Goal: Task Accomplishment & Management: Manage account settings

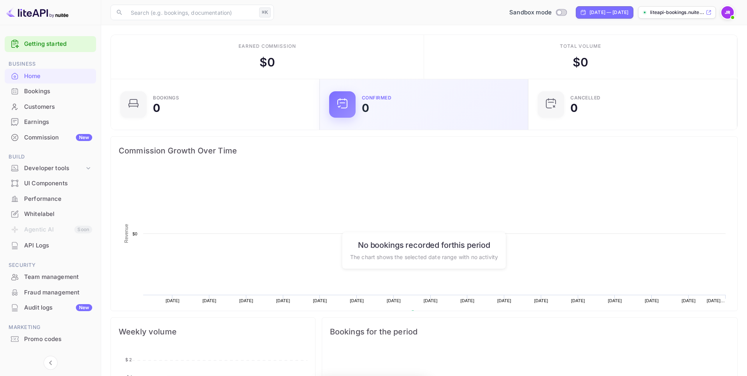
scroll to position [126, 204]
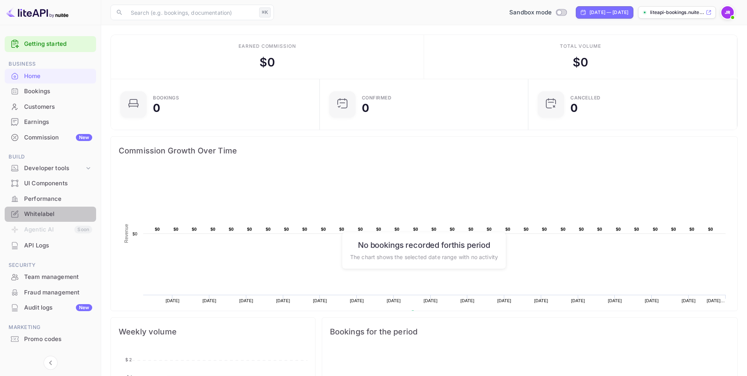
click at [58, 210] on div "Whitelabel" at bounding box center [58, 214] width 68 height 9
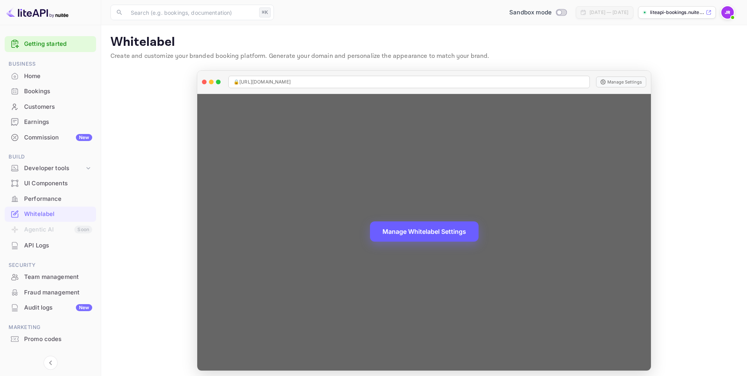
click at [422, 231] on button "Manage Whitelabel Settings" at bounding box center [424, 232] width 109 height 20
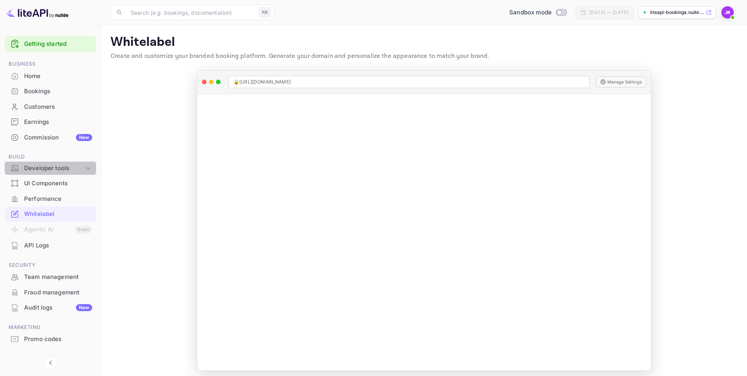
click at [84, 168] on icon at bounding box center [88, 169] width 8 height 8
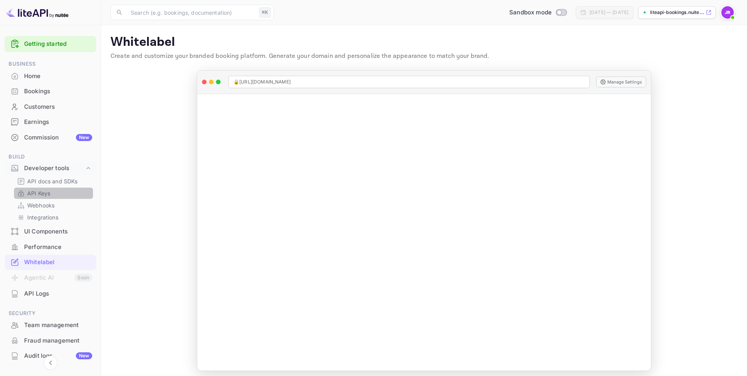
click at [40, 197] on p "API Keys" at bounding box center [38, 193] width 23 height 8
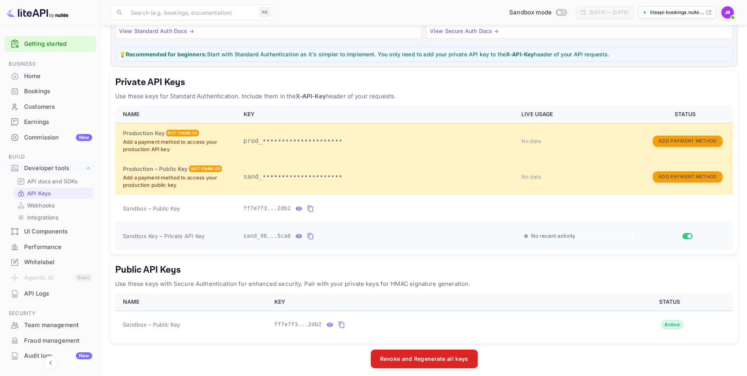
scroll to position [91, 0]
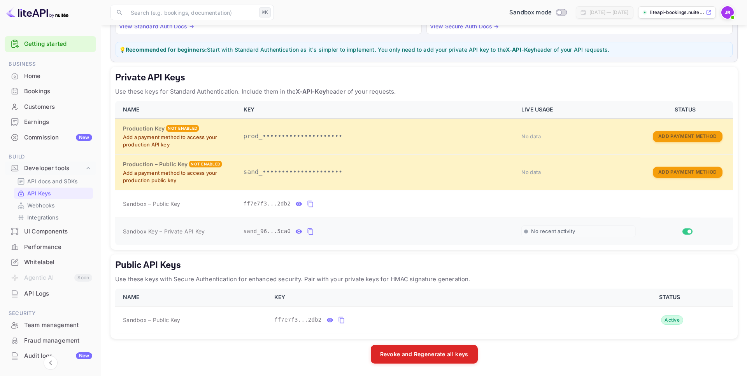
drag, startPoint x: 310, startPoint y: 233, endPoint x: 283, endPoint y: 234, distance: 27.2
click at [310, 233] on icon "private api keys table" at bounding box center [310, 231] width 7 height 9
click at [313, 231] on icon "private api keys table" at bounding box center [310, 232] width 5 height 7
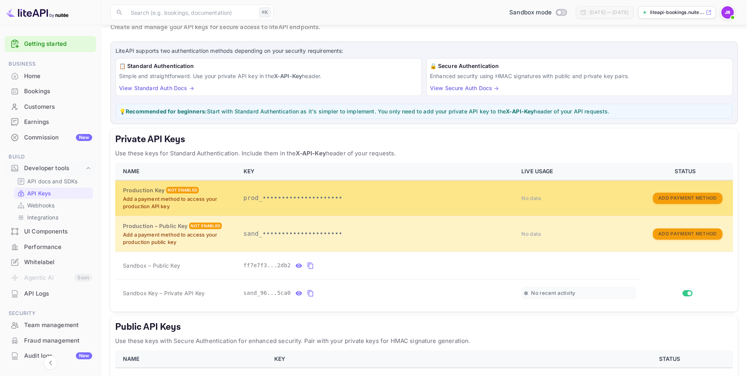
scroll to position [34, 0]
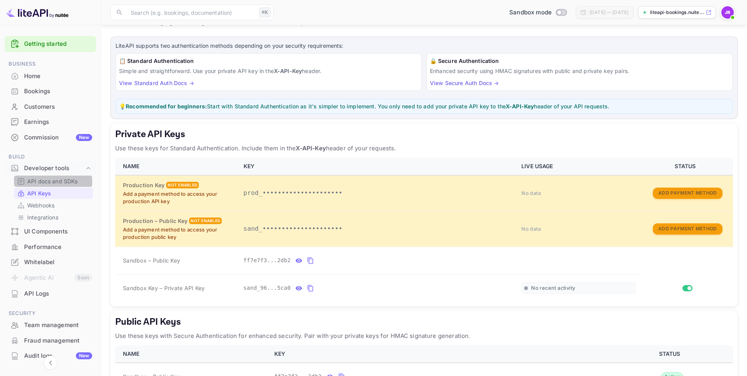
click at [51, 182] on p "API docs and SDKs" at bounding box center [52, 181] width 51 height 8
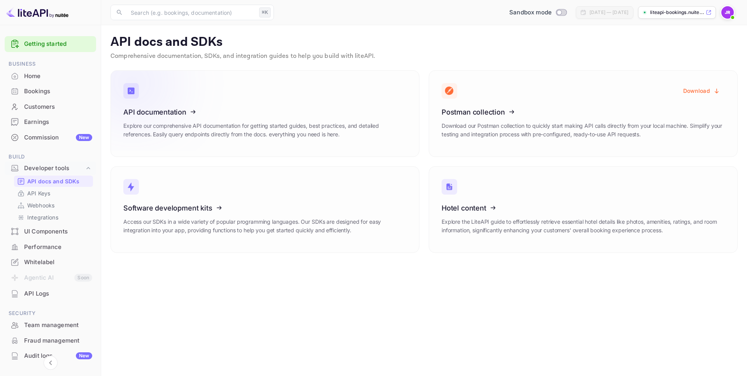
click at [159, 111] on icon at bounding box center [171, 111] width 121 height 80
click at [45, 140] on div "Commission New" at bounding box center [58, 137] width 68 height 9
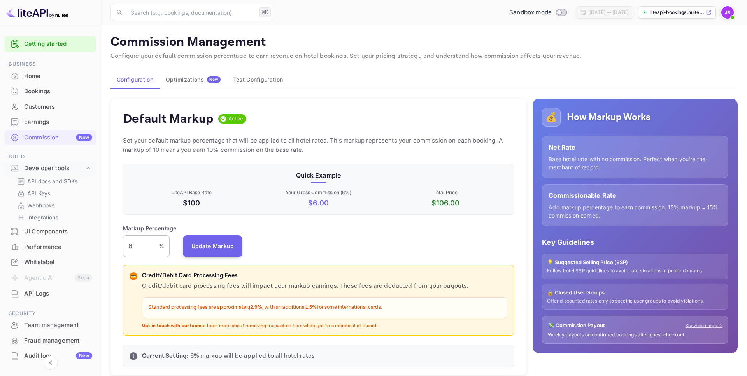
scroll to position [138, 391]
click at [121, 243] on div "Default Markup Active Set your default markup percentage that will be applied t…" at bounding box center [318, 237] width 416 height 277
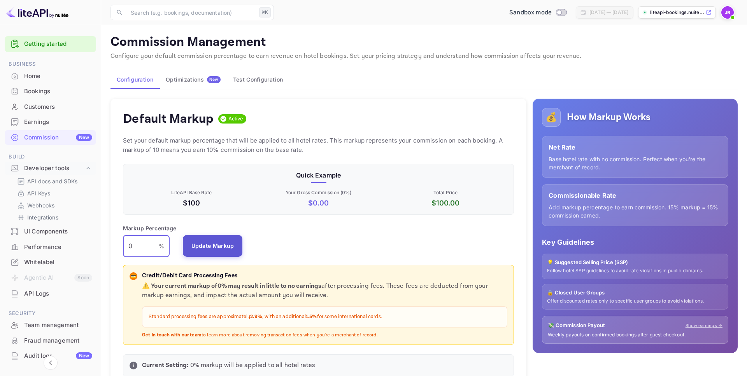
type input "0"
click at [221, 243] on button "Update Markup" at bounding box center [213, 246] width 60 height 22
click at [38, 260] on div "Whitelabel" at bounding box center [58, 262] width 68 height 9
click at [52, 91] on div "Bookings" at bounding box center [58, 91] width 68 height 9
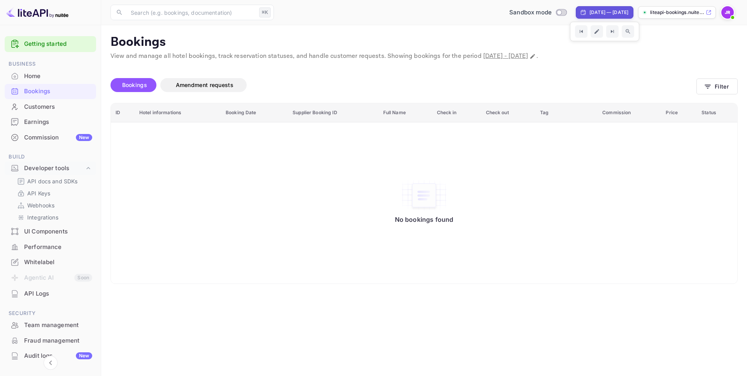
click at [589, 11] on div "[DATE] — [DATE]" at bounding box center [608, 12] width 39 height 7
select select "7"
select select "2025"
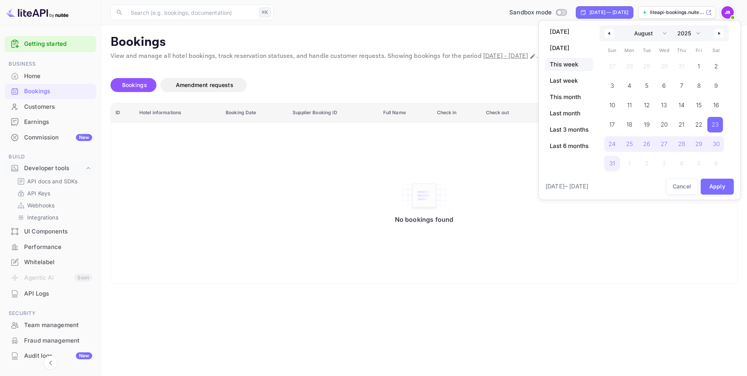
click at [574, 66] on span "This week" at bounding box center [569, 64] width 48 height 13
select select "8"
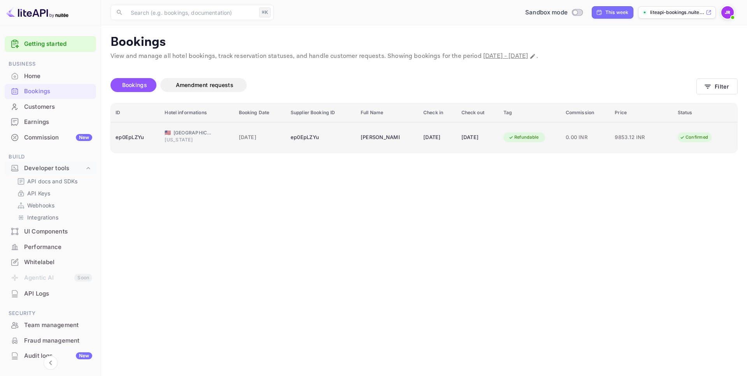
click at [325, 143] on div "ep0EpLZYu" at bounding box center [321, 137] width 61 height 12
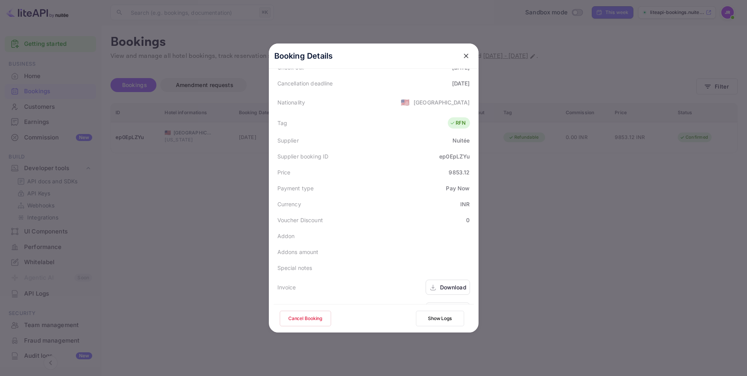
scroll to position [189, 0]
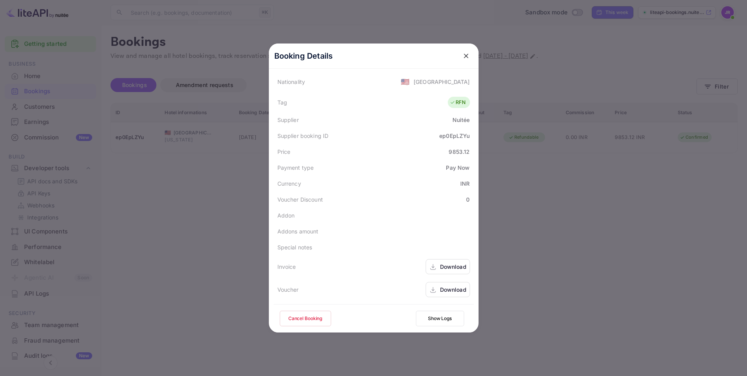
click at [442, 321] on button "Show Logs" at bounding box center [440, 319] width 48 height 16
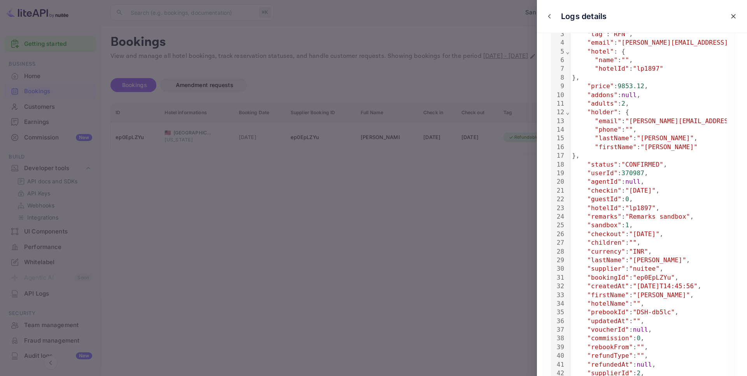
scroll to position [106, 0]
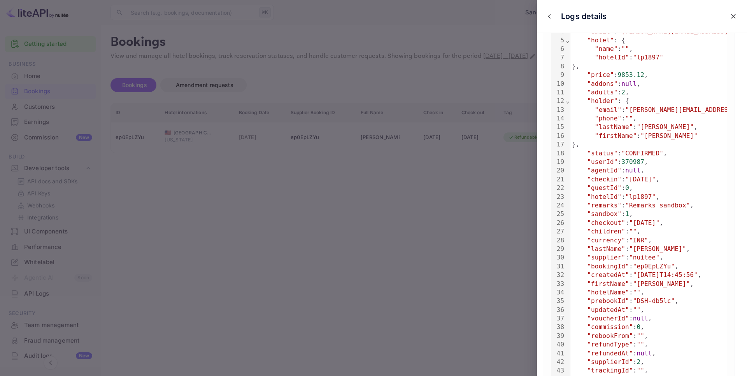
drag, startPoint x: 605, startPoint y: 74, endPoint x: 592, endPoint y: 73, distance: 12.9
click at [592, 73] on div ""price" : 9853.12 ," at bounding box center [681, 75] width 223 height 9
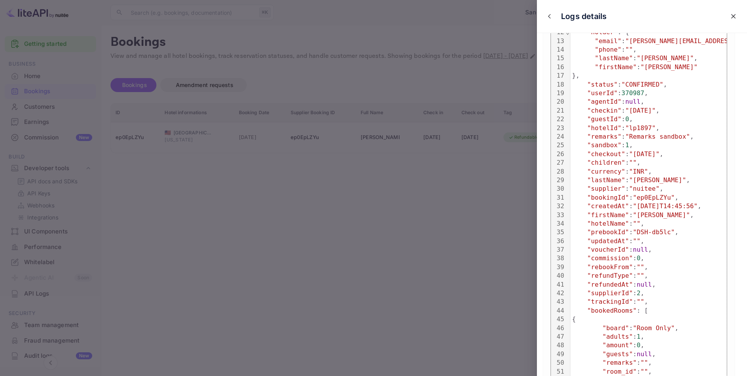
drag, startPoint x: 623, startPoint y: 96, endPoint x: 618, endPoint y: 95, distance: 5.5
click at [618, 95] on div ""userId" : 370987 ," at bounding box center [681, 93] width 223 height 9
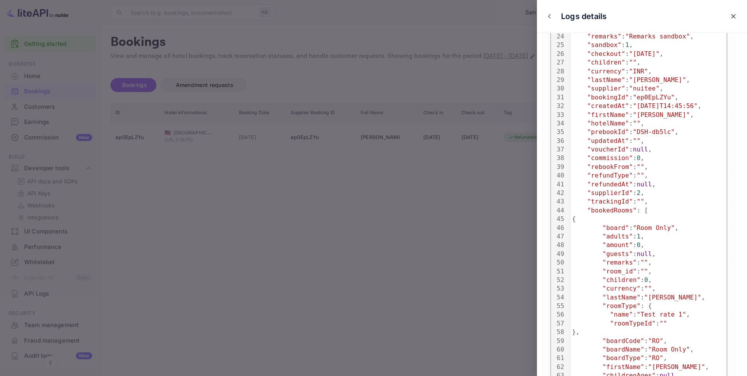
scroll to position [284, 0]
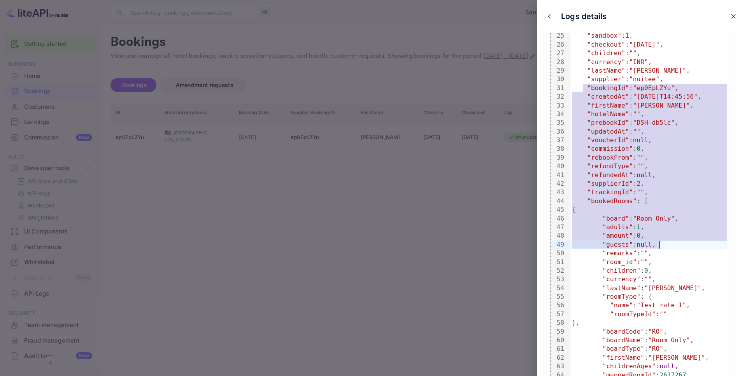
drag, startPoint x: 691, startPoint y: 103, endPoint x: 675, endPoint y: 325, distance: 222.7
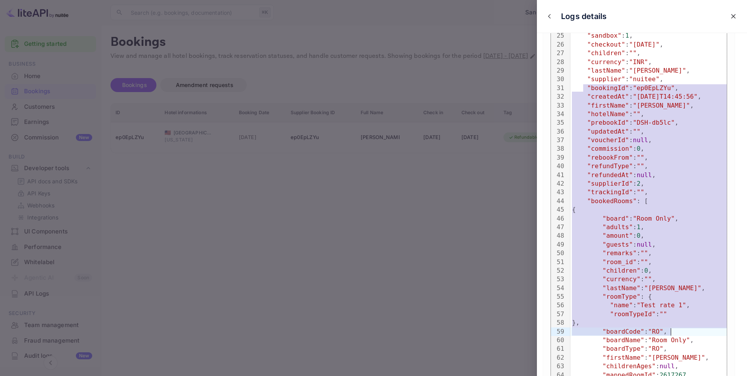
click at [409, 172] on div at bounding box center [373, 188] width 747 height 376
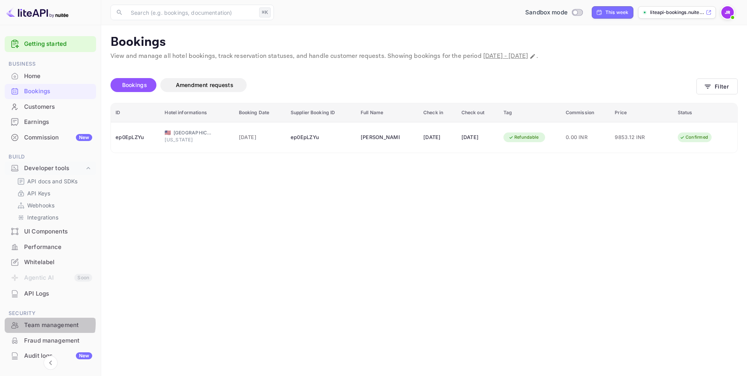
click at [49, 324] on div "Team management" at bounding box center [58, 325] width 68 height 9
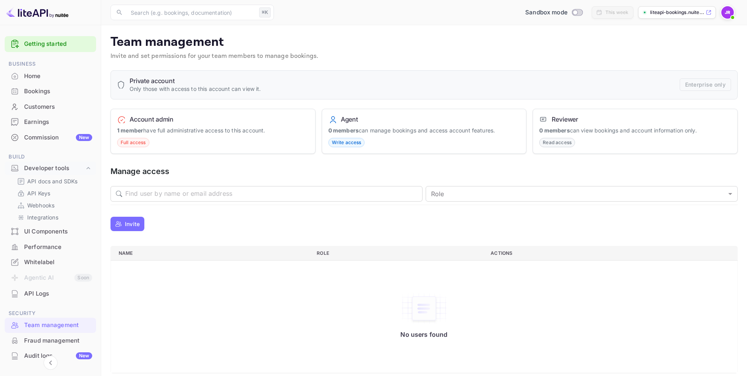
click at [36, 88] on div "Bookings" at bounding box center [58, 91] width 68 height 9
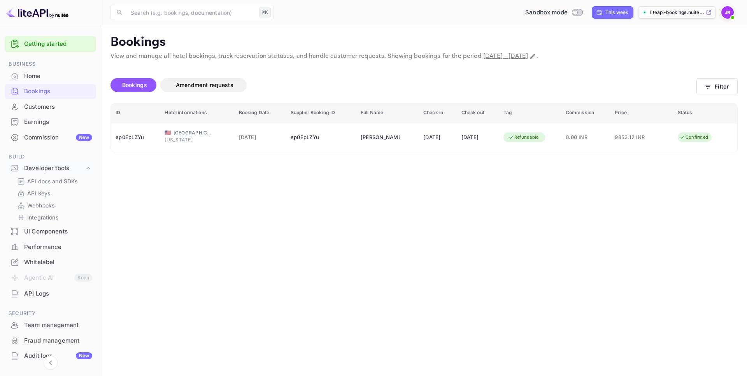
click at [373, 145] on td "John Richards" at bounding box center [387, 137] width 63 height 31
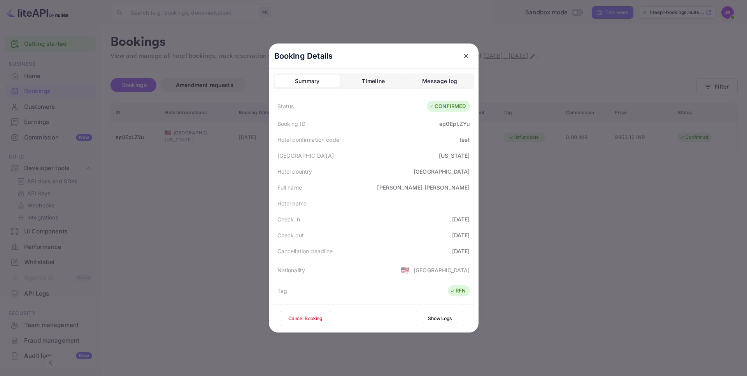
drag, startPoint x: 151, startPoint y: 214, endPoint x: 139, endPoint y: 224, distance: 15.7
click at [151, 214] on div at bounding box center [373, 188] width 747 height 376
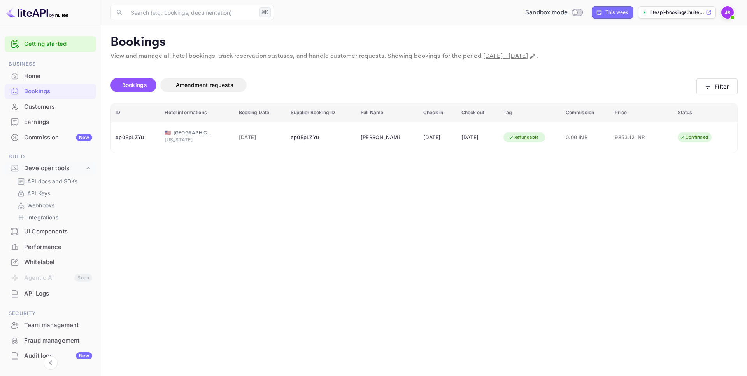
click at [43, 326] on div "Team management" at bounding box center [58, 325] width 68 height 9
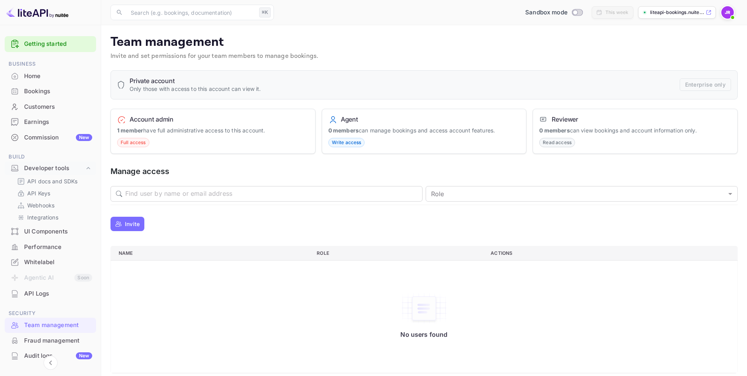
drag, startPoint x: 344, startPoint y: 122, endPoint x: 340, endPoint y: 125, distance: 5.1
click at [340, 125] on div "Agent 0 members can manage bookings and access account features. Write access" at bounding box center [424, 132] width 205 height 46
drag, startPoint x: 582, startPoint y: 116, endPoint x: 520, endPoint y: 117, distance: 61.5
click at [520, 117] on div "Account admin 1 member have full administrative access to this account. Full ac…" at bounding box center [423, 132] width 627 height 46
drag, startPoint x: 398, startPoint y: 124, endPoint x: 346, endPoint y: 123, distance: 51.7
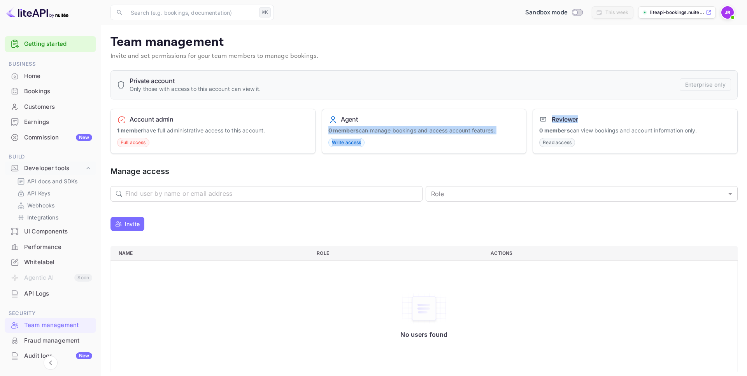
click at [397, 124] on div "Agent 0 members can manage bookings and access account features. Write access" at bounding box center [424, 132] width 205 height 46
drag, startPoint x: 369, startPoint y: 121, endPoint x: 324, endPoint y: 119, distance: 45.9
click at [324, 119] on div "Agent 0 members can manage bookings and access account features. Write access" at bounding box center [424, 132] width 205 height 46
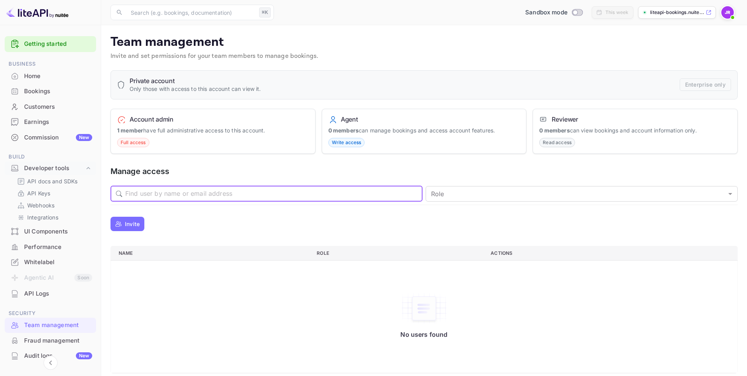
click at [163, 192] on input "text" at bounding box center [273, 194] width 297 height 16
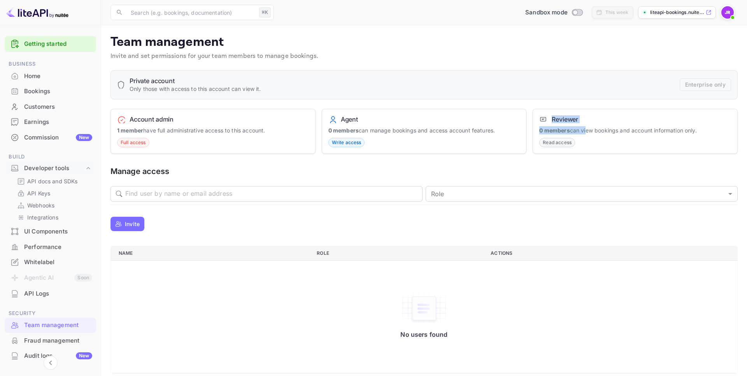
drag, startPoint x: 579, startPoint y: 130, endPoint x: 543, endPoint y: 115, distance: 39.2
click at [543, 115] on div "Reviewer 0 members can view bookings and account information only. Read access" at bounding box center [634, 132] width 205 height 46
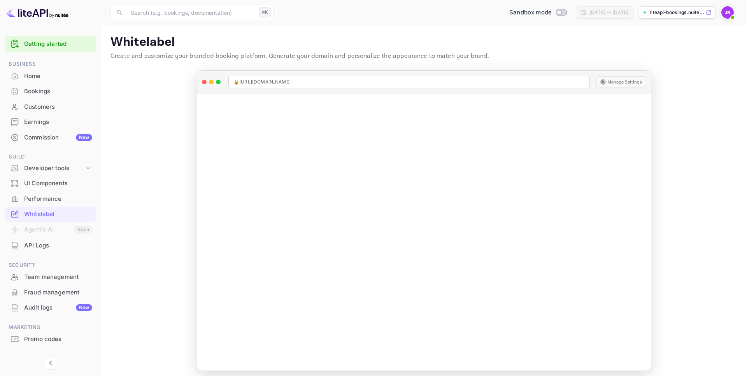
click at [678, 13] on p "liteapi-bookings.nuite..." at bounding box center [677, 12] width 54 height 7
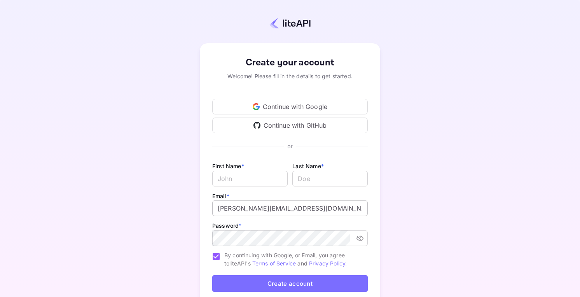
click at [239, 209] on input "[PERSON_NAME][EMAIL_ADDRESS][DOMAIN_NAME]" at bounding box center [290, 208] width 156 height 16
drag, startPoint x: 264, startPoint y: 208, endPoint x: 249, endPoint y: 209, distance: 14.4
click at [249, 209] on input "j.richards+0714@nuitee.com" at bounding box center [290, 208] width 156 height 16
type input "j.richards+xtrm@nuitee.com"
click at [259, 179] on input "Email *" at bounding box center [249, 179] width 75 height 16
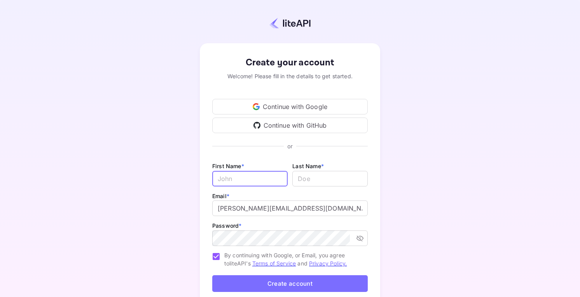
type input "[PERSON_NAME]"
drag, startPoint x: 305, startPoint y: 177, endPoint x: 275, endPoint y: 176, distance: 30.0
click at [275, 176] on div "First Name * John ​ Last Name * ​" at bounding box center [290, 176] width 156 height 30
type input "Richards"
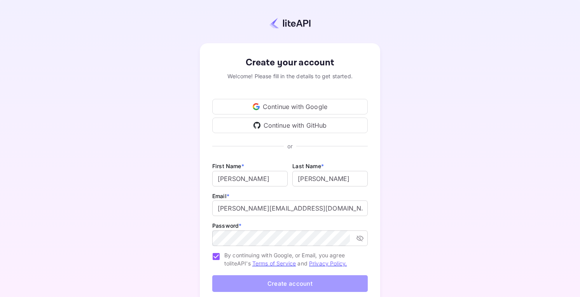
click at [278, 279] on button "Create account" at bounding box center [290, 283] width 156 height 17
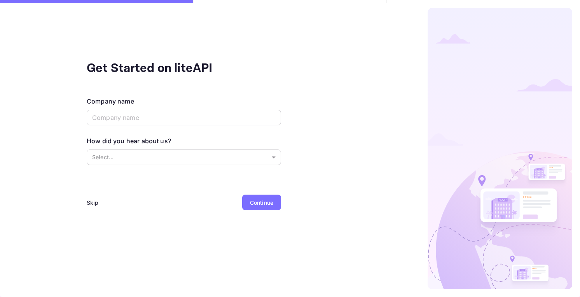
click at [88, 200] on div "Skip" at bounding box center [93, 202] width 12 height 8
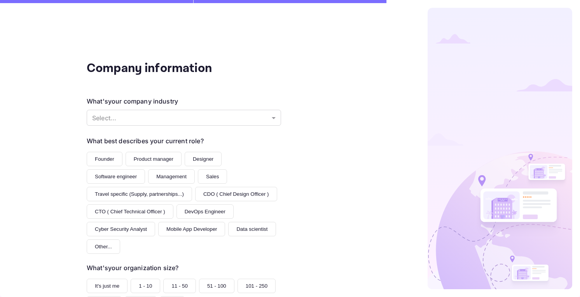
scroll to position [81, 0]
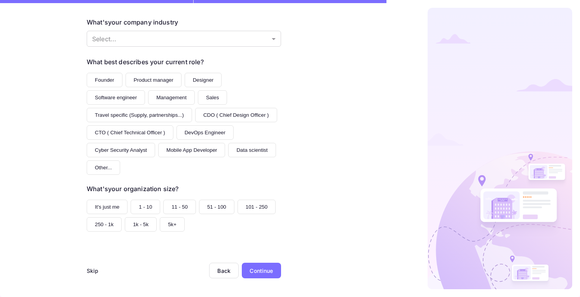
click at [92, 271] on div "Skip" at bounding box center [93, 270] width 12 height 8
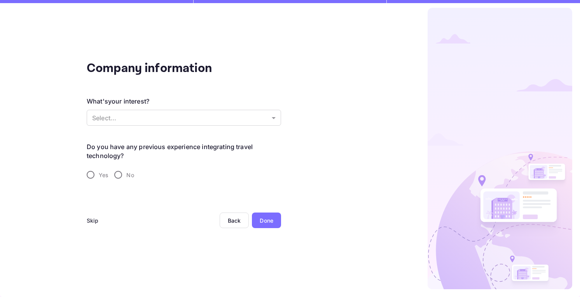
click at [91, 219] on div "Skip" at bounding box center [93, 220] width 12 height 8
